Goal: Task Accomplishment & Management: Manage account settings

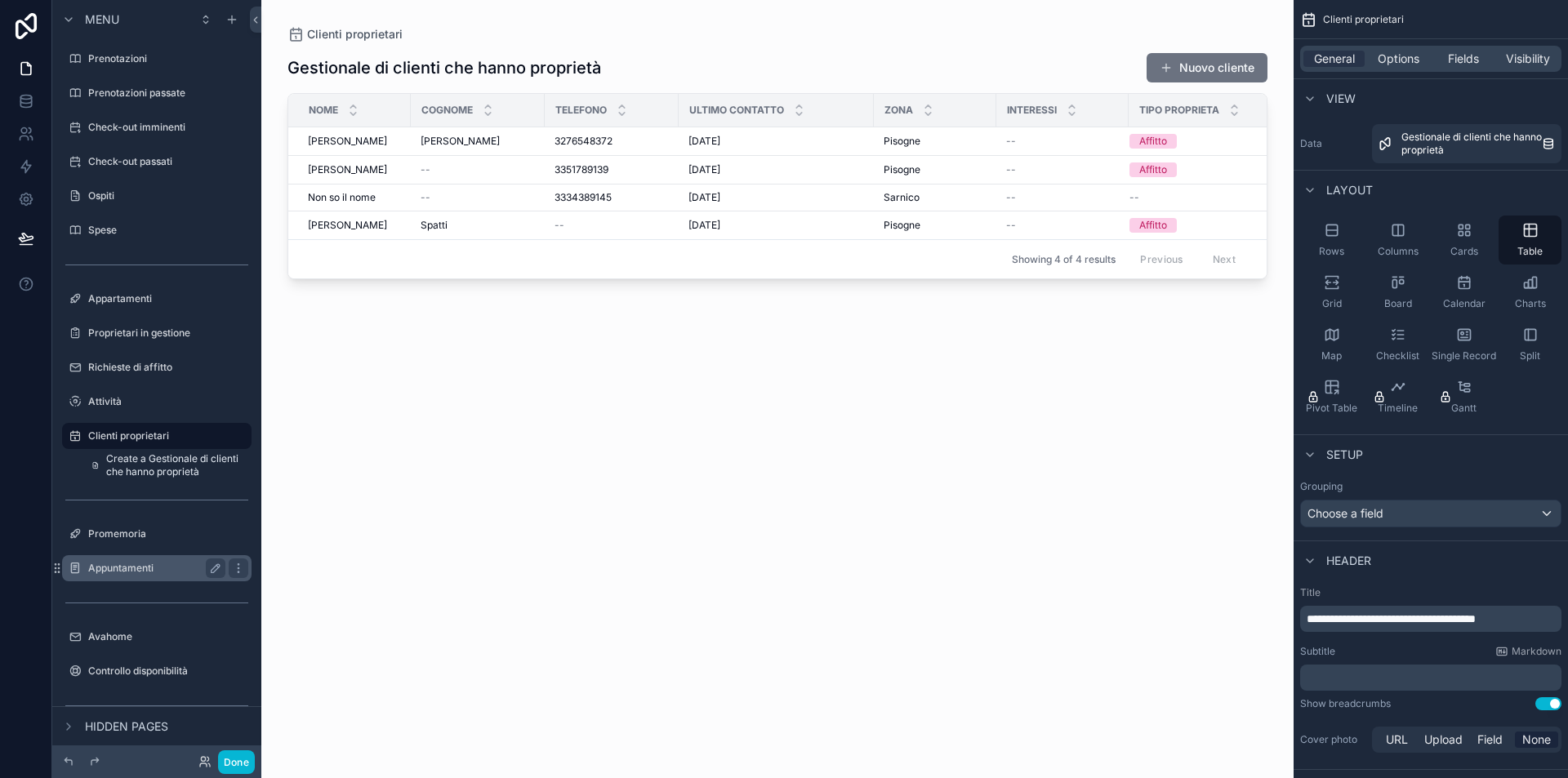
click at [140, 561] on div "Appuntamenti" at bounding box center [157, 568] width 137 height 20
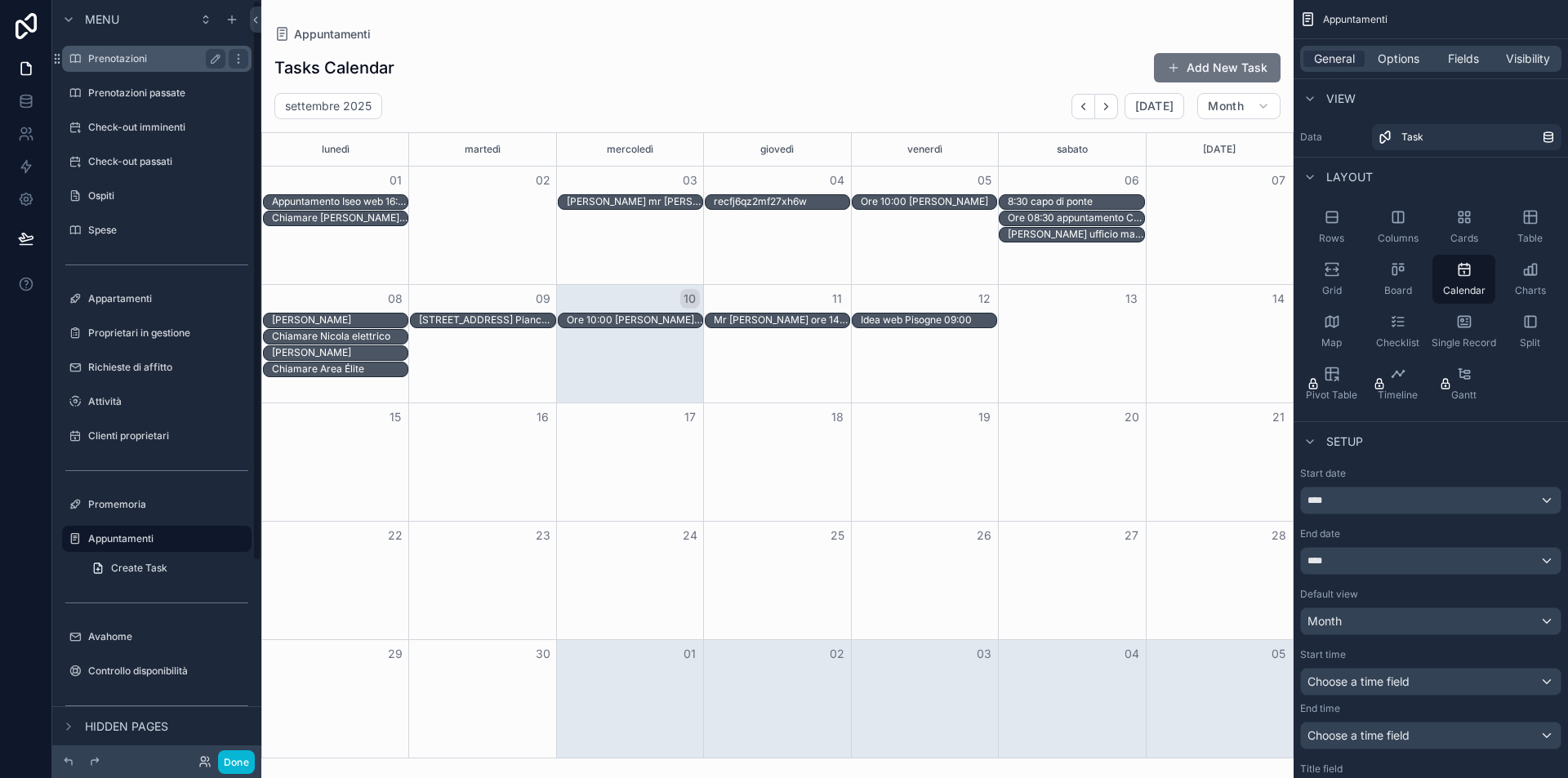
click at [147, 58] on label "Prenotazioni" at bounding box center [153, 59] width 130 height 13
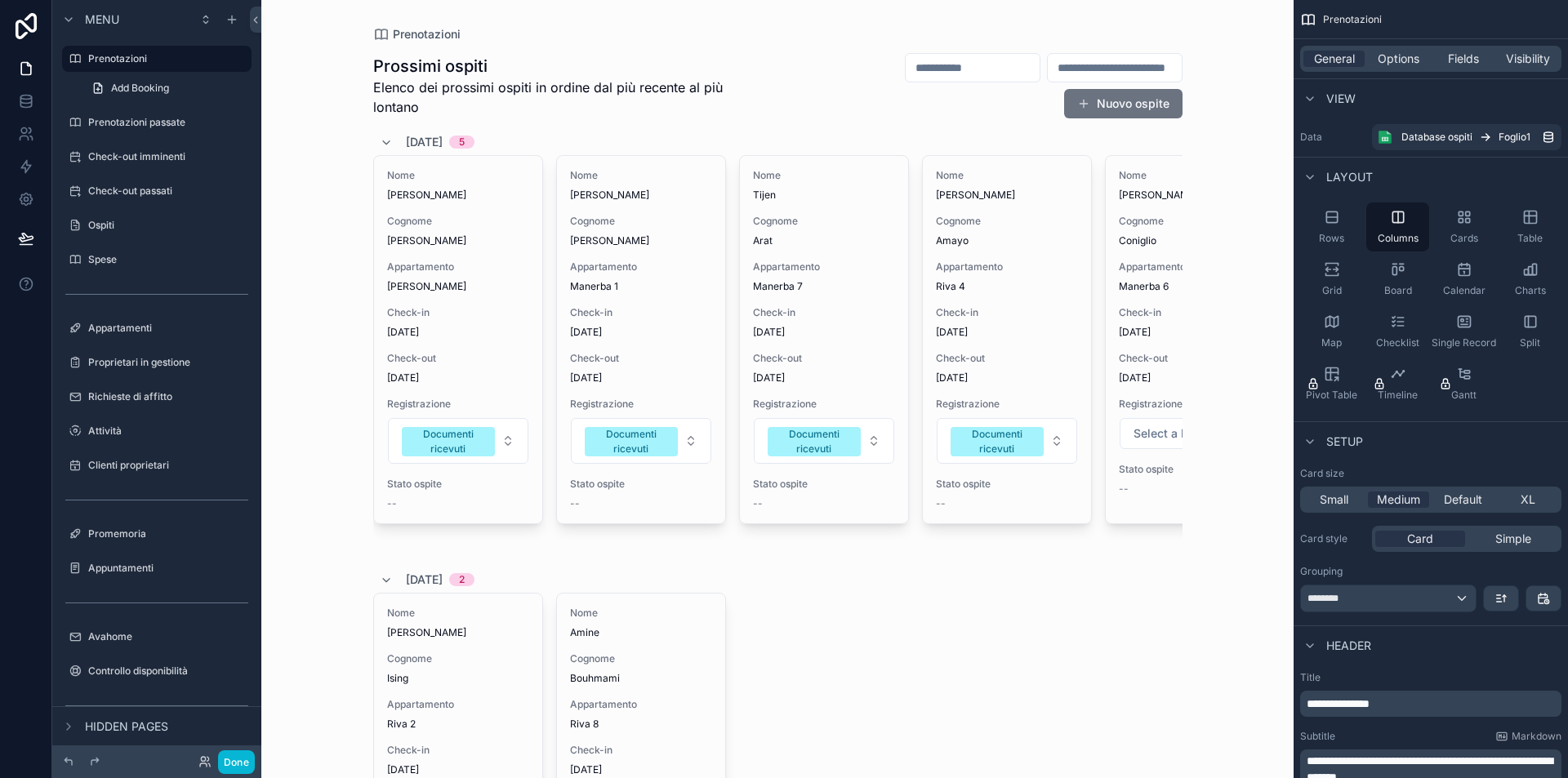
click at [431, 324] on div "Check-in [DATE]" at bounding box center [458, 322] width 142 height 33
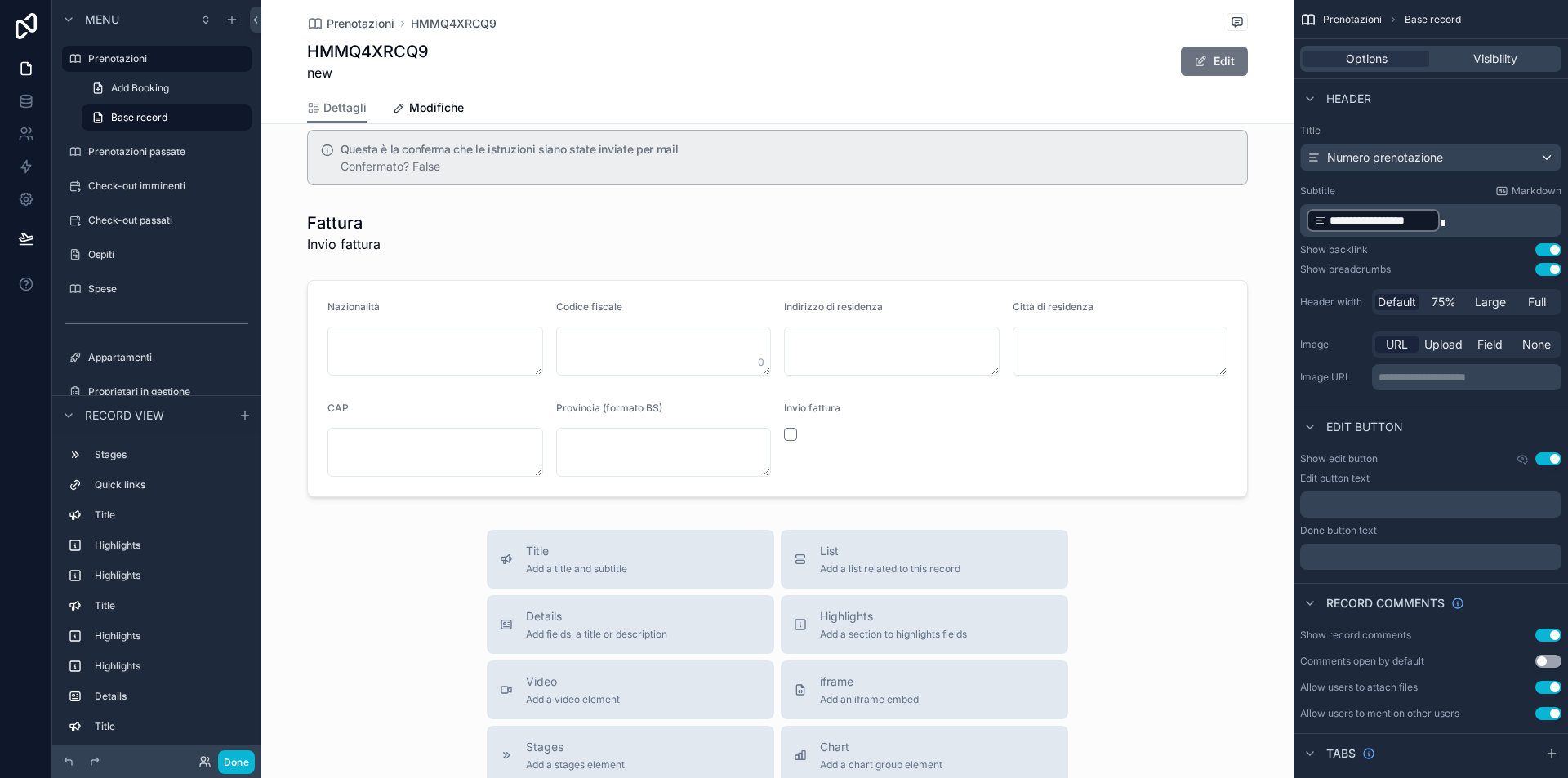
scroll to position [1422, 0]
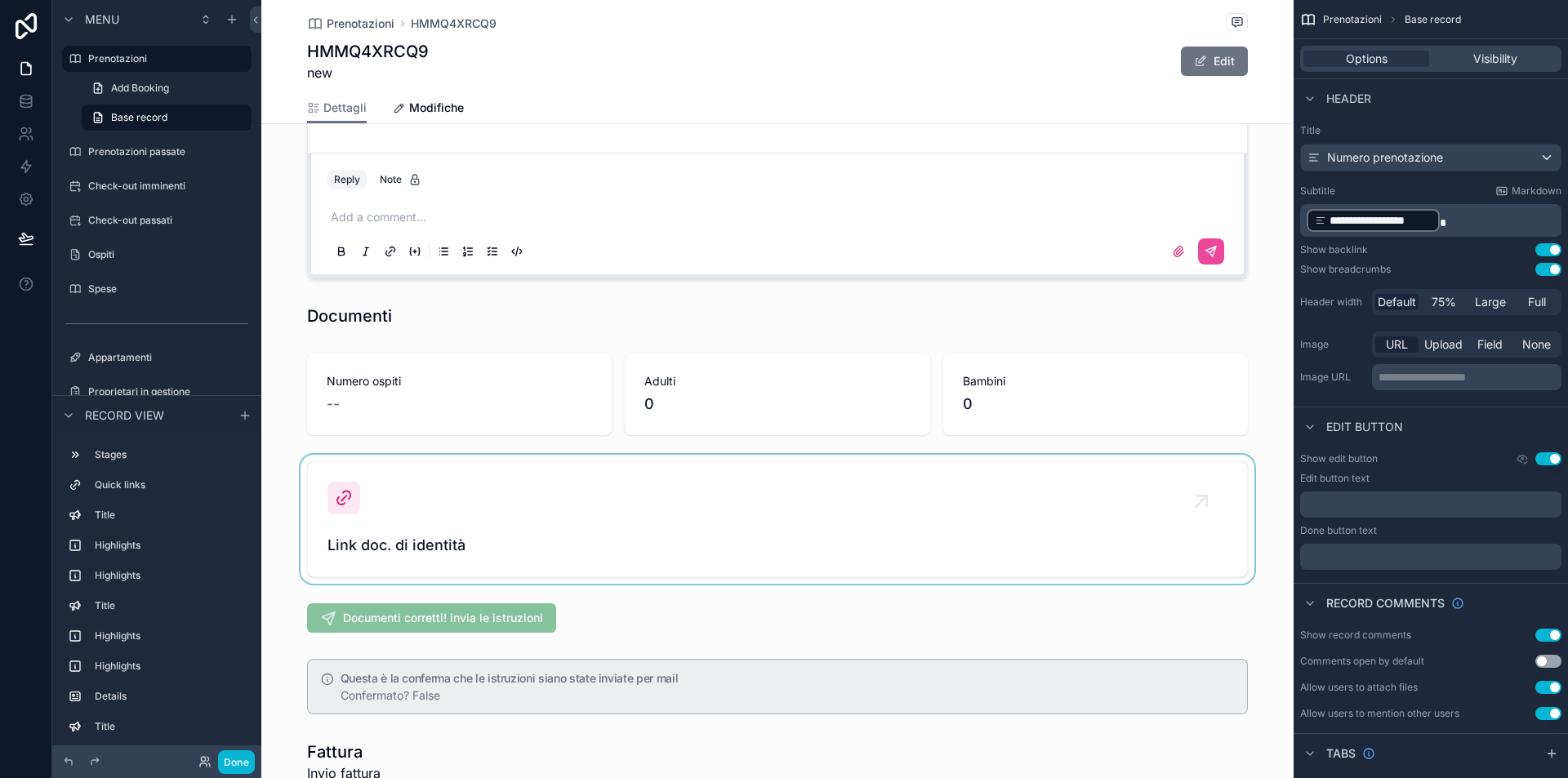
click at [402, 544] on div "scrollable content" at bounding box center [777, 519] width 1032 height 129
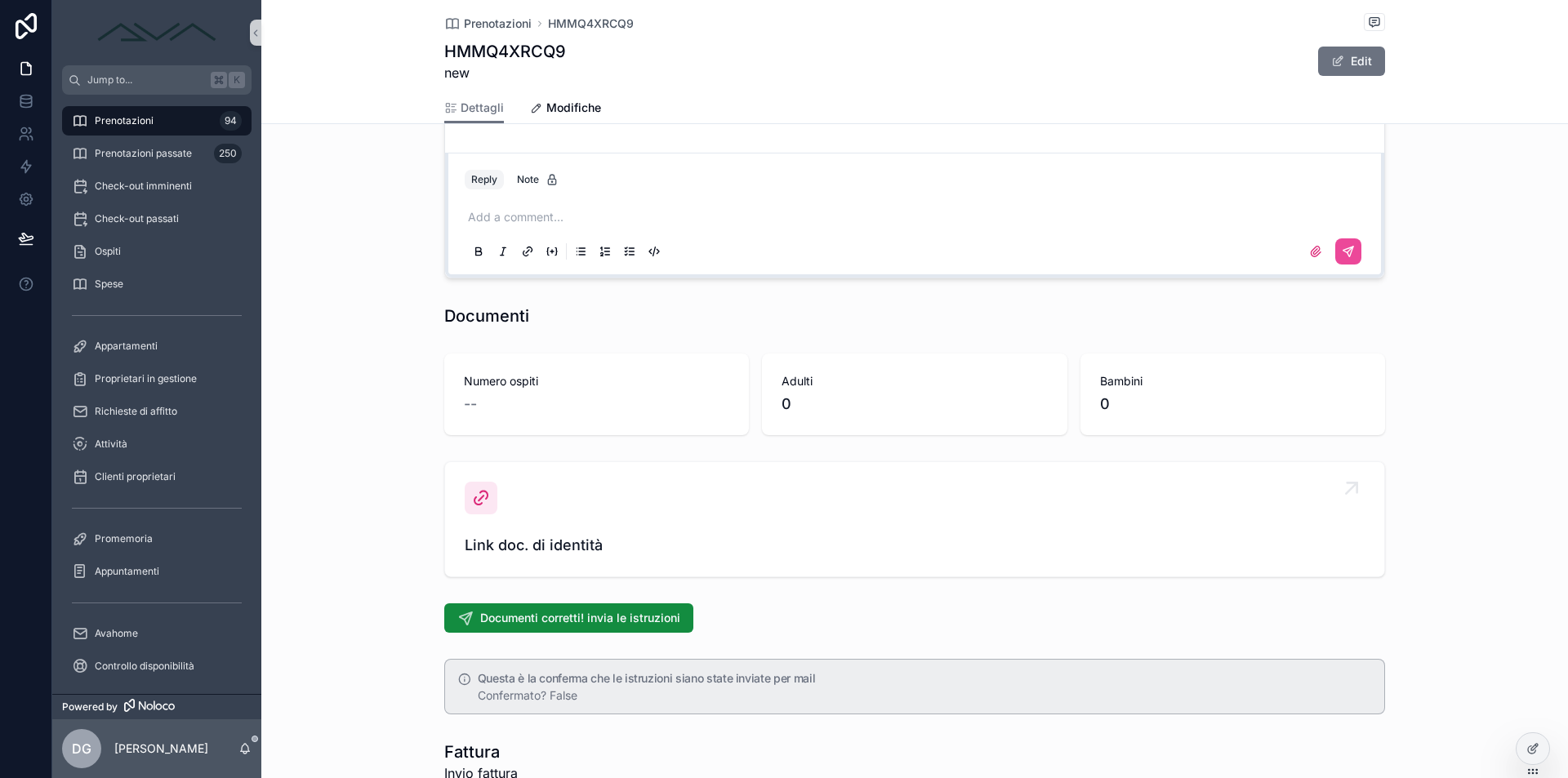
click at [481, 494] on icon "scrollable content" at bounding box center [481, 498] width 20 height 20
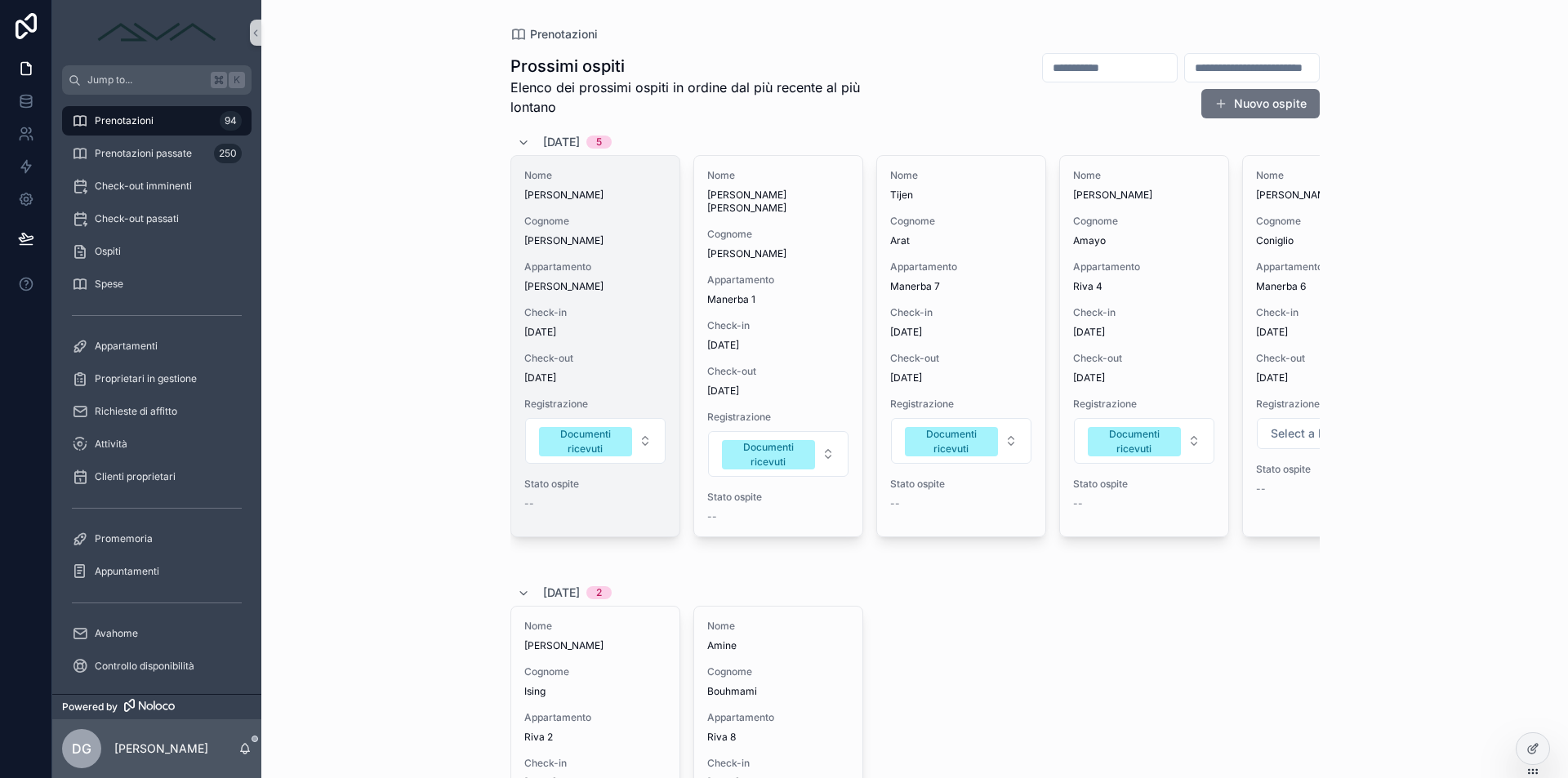
click at [599, 307] on span "Check-in" at bounding box center [595, 312] width 142 height 13
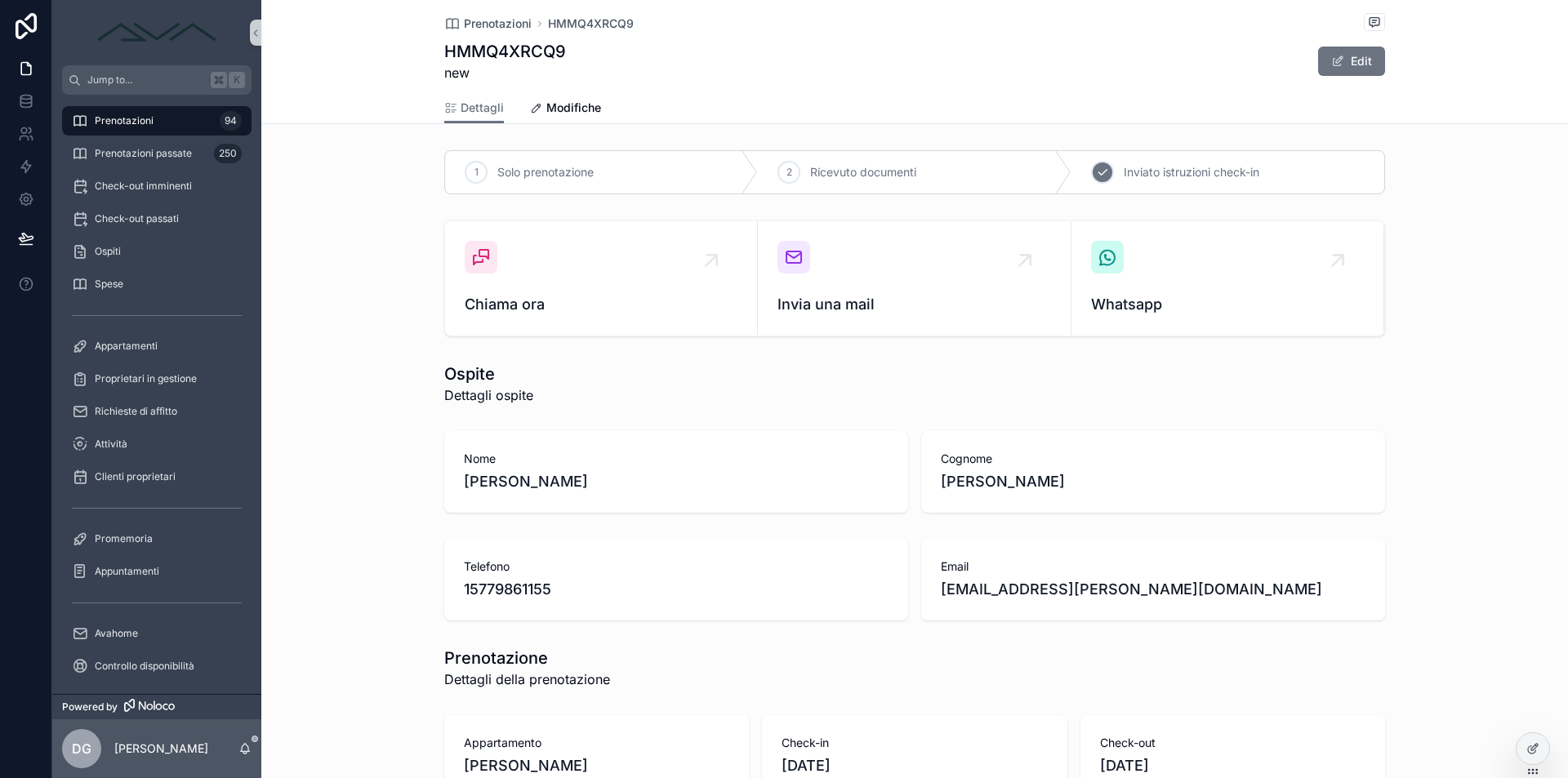
click at [1109, 173] on icon "scrollable content" at bounding box center [1103, 172] width 13 height 13
click at [133, 114] on span "Prenotazioni" at bounding box center [125, 121] width 59 height 13
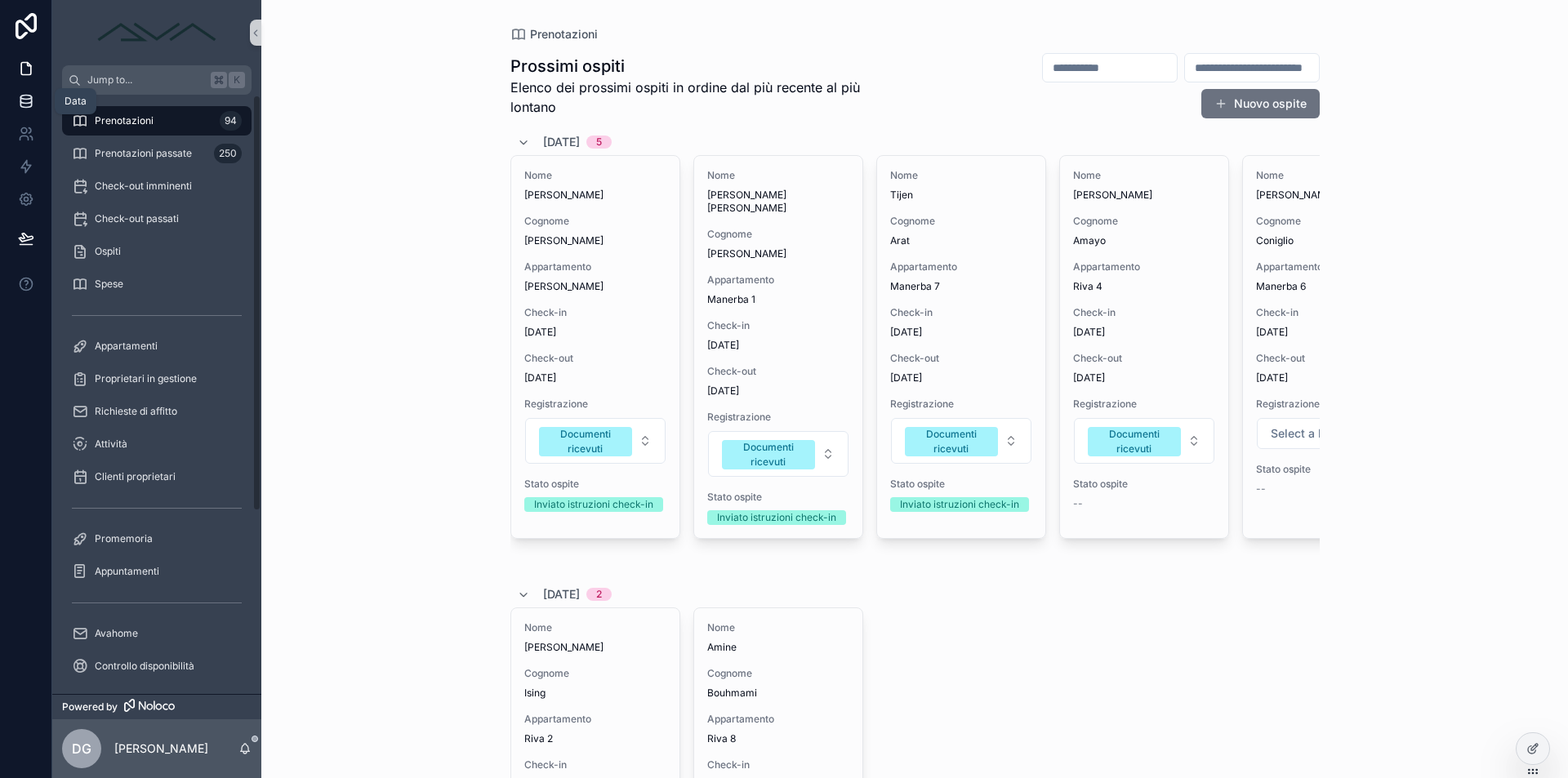
click at [28, 89] on link at bounding box center [25, 102] width 52 height 33
